Goal: Use online tool/utility: Utilize a website feature to perform a specific function

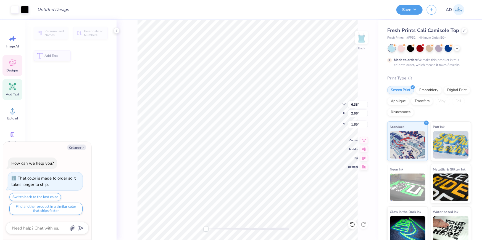
type textarea "x"
type input "2.66"
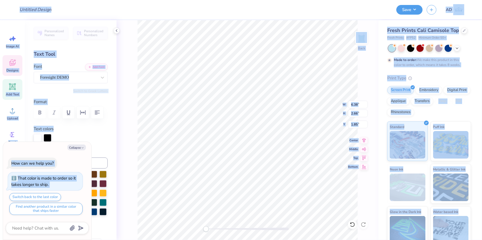
scroll to position [4, 1]
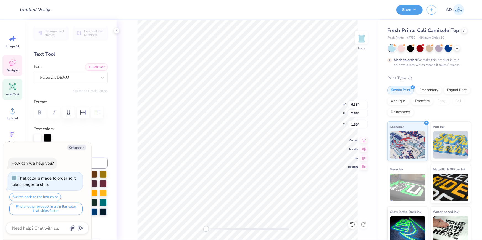
type textarea "x"
type textarea "A"
type textarea "x"
type textarea "APC"
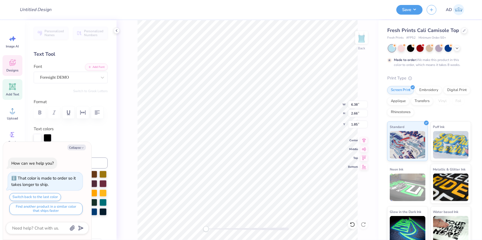
type textarea "x"
type textarea "APC"
type textarea "x"
type input "3.20"
type input "2.40"
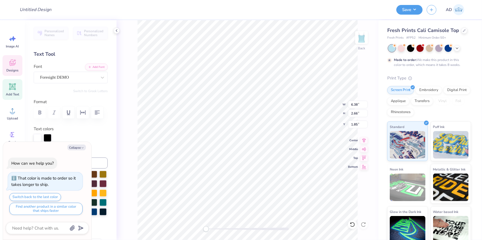
type input "3.84"
type textarea "x"
type textarea "R"
type textarea "x"
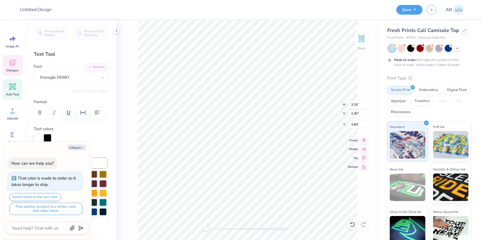
scroll to position [4, 1]
type textarea "Ry"
type textarea "x"
type textarea "Ryt"
type textarea "x"
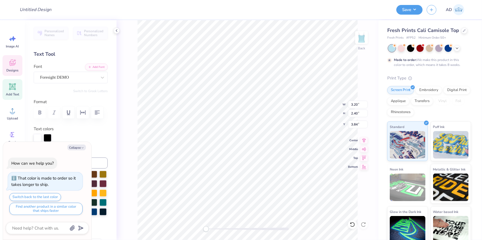
type textarea "Ryth"
type textarea "x"
type textarea "Rythm"
type textarea "x"
type textarea "Rythm"
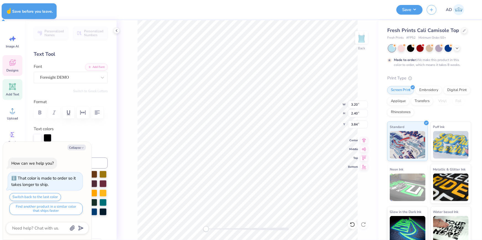
type textarea "x"
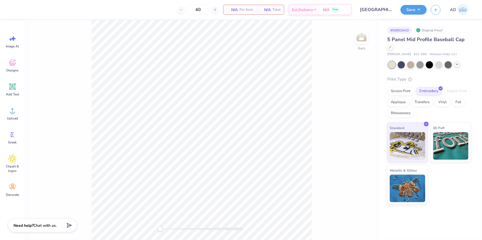
click at [459, 66] on div at bounding box center [457, 64] width 6 height 6
